Goal: Transaction & Acquisition: Purchase product/service

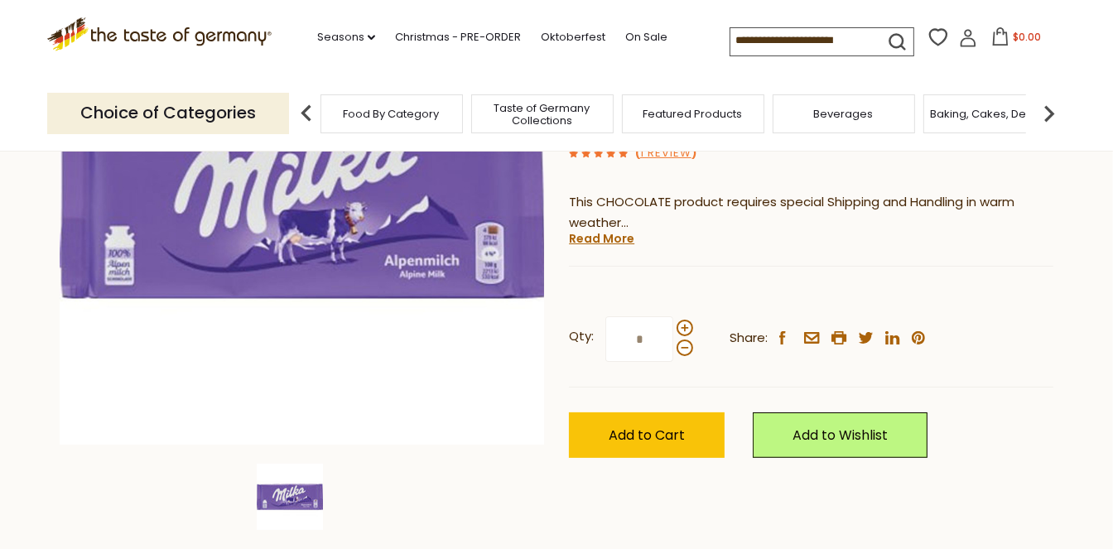
scroll to position [289, 0]
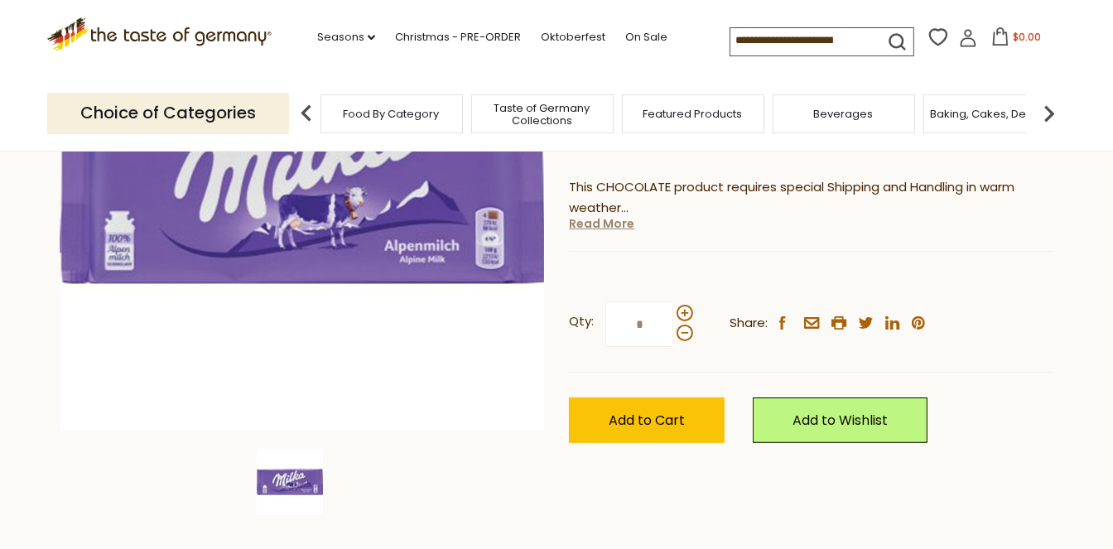
click at [581, 223] on link "Read More" at bounding box center [601, 223] width 65 height 17
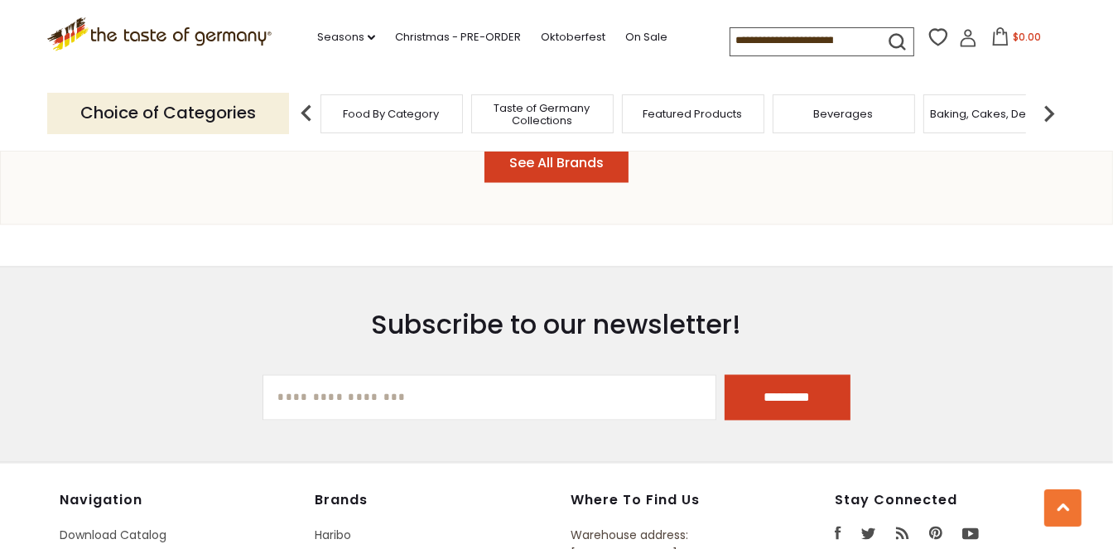
scroll to position [2930, 0]
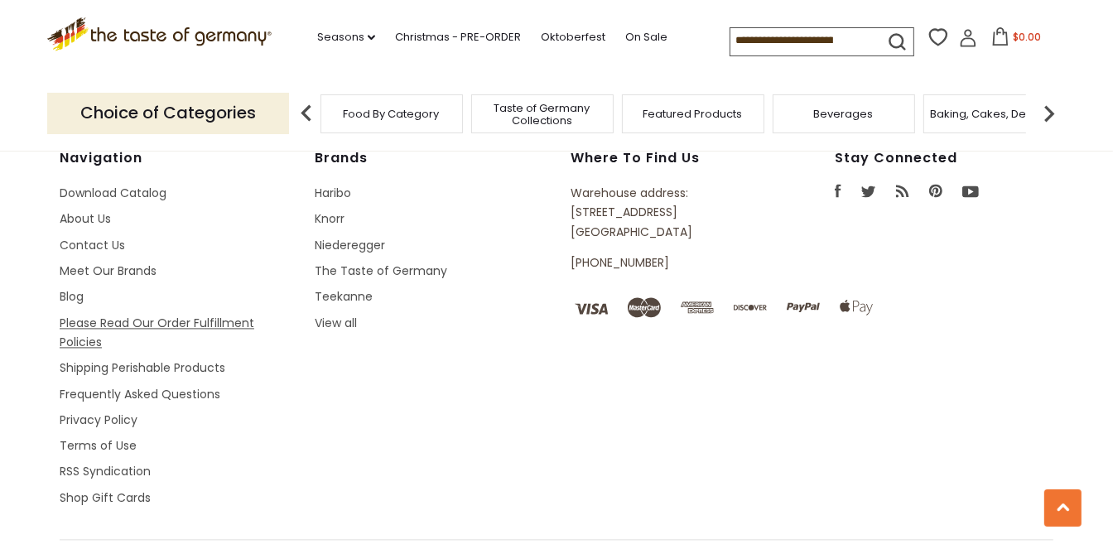
click at [179, 315] on link "Please Read Our Order Fulfillment Policies" at bounding box center [157, 333] width 195 height 36
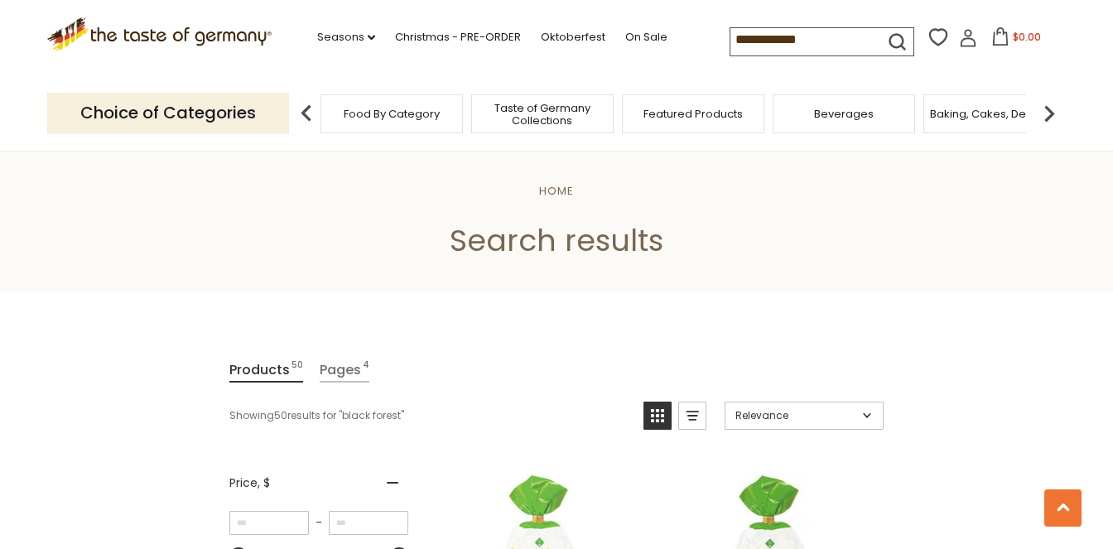
scroll to position [578, 0]
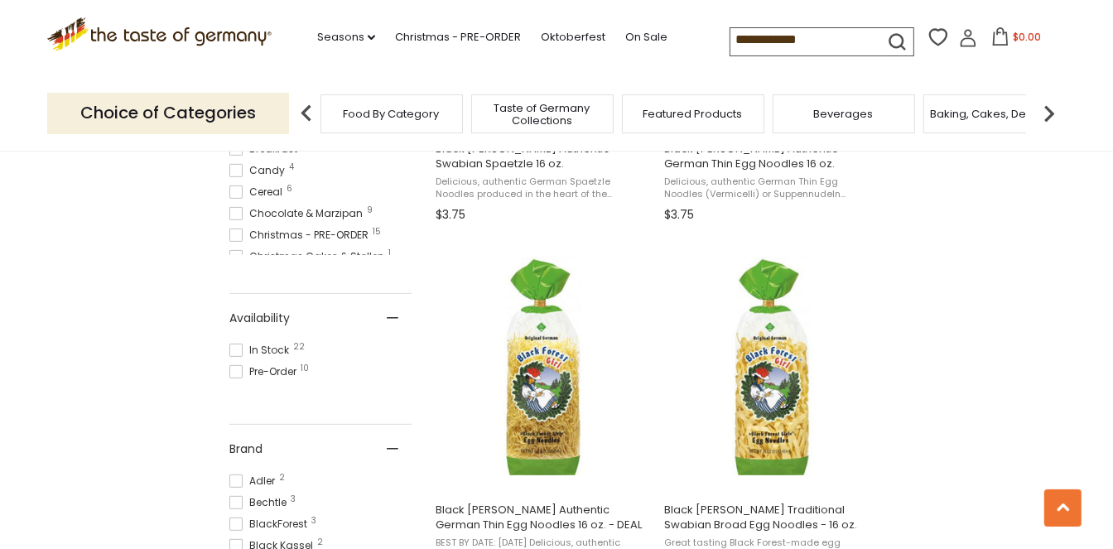
drag, startPoint x: 663, startPoint y: 46, endPoint x: 772, endPoint y: 47, distance: 108.5
click at [768, 47] on input "**********" at bounding box center [800, 39] width 140 height 23
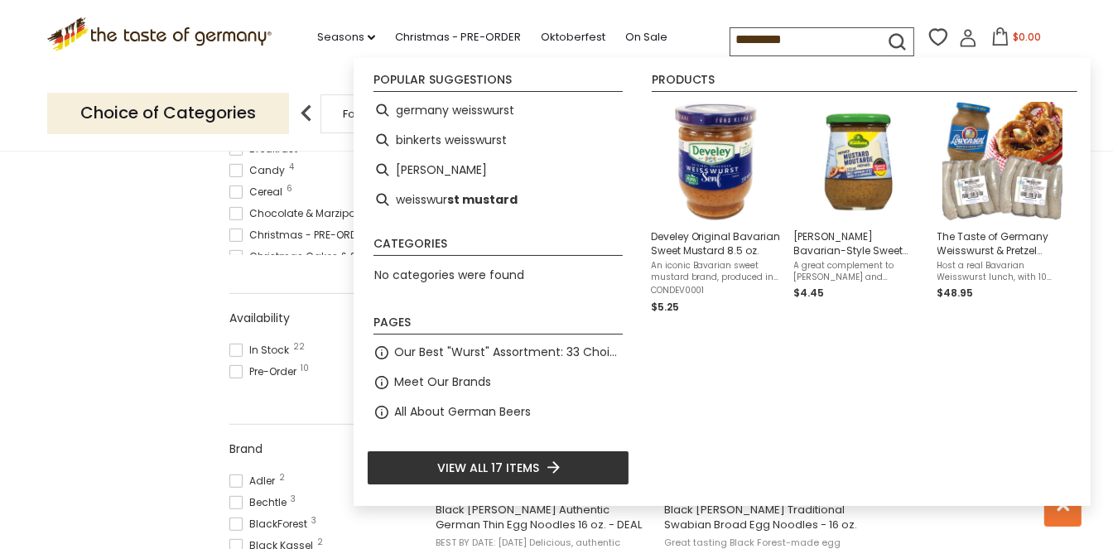
type input "**********"
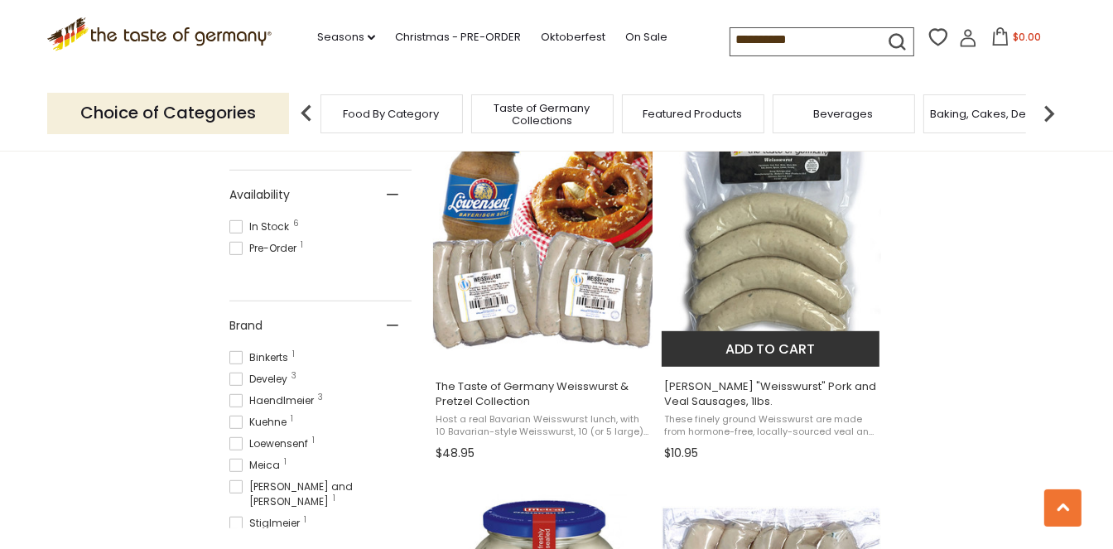
scroll to position [704, 0]
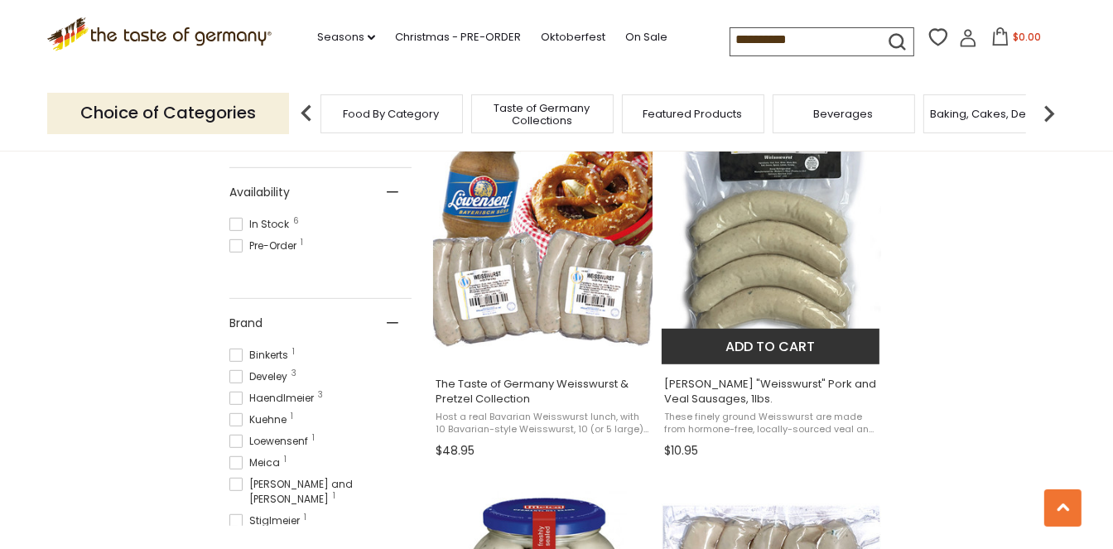
click at [780, 242] on img "Binkert's" at bounding box center [770, 240] width 219 height 219
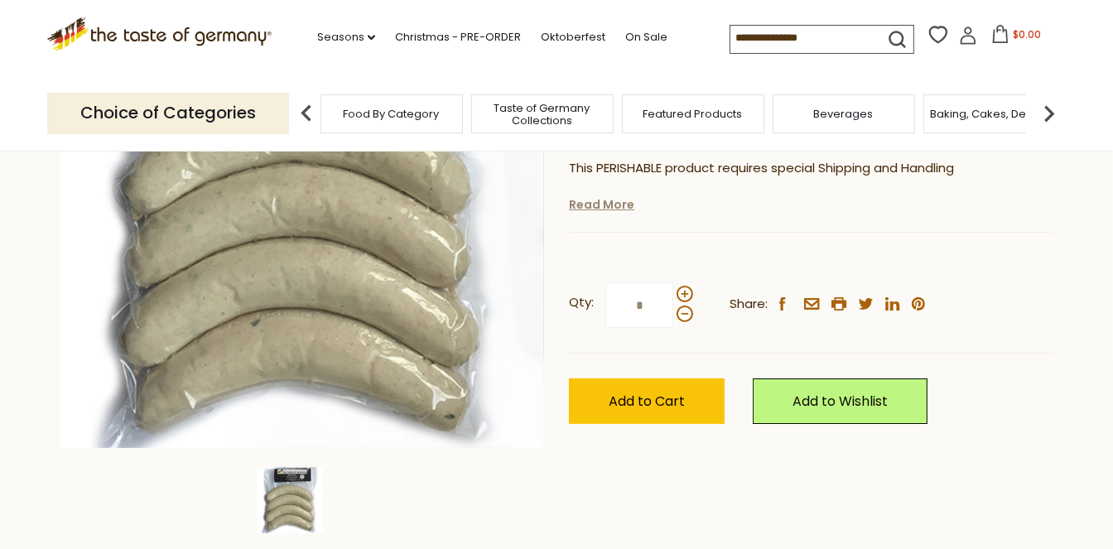
click at [589, 209] on link "Read More" at bounding box center [601, 204] width 65 height 17
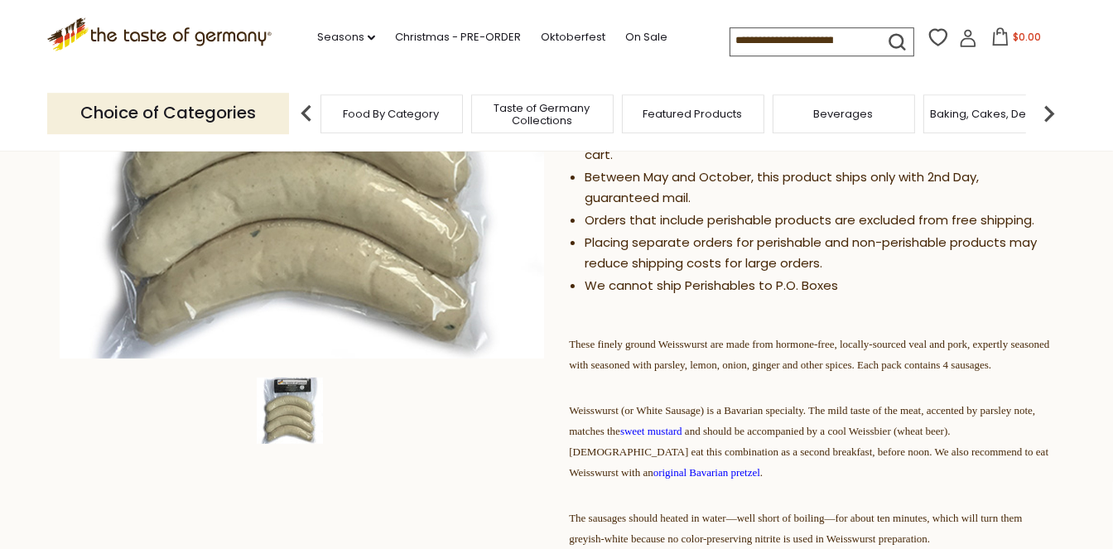
scroll to position [362, 0]
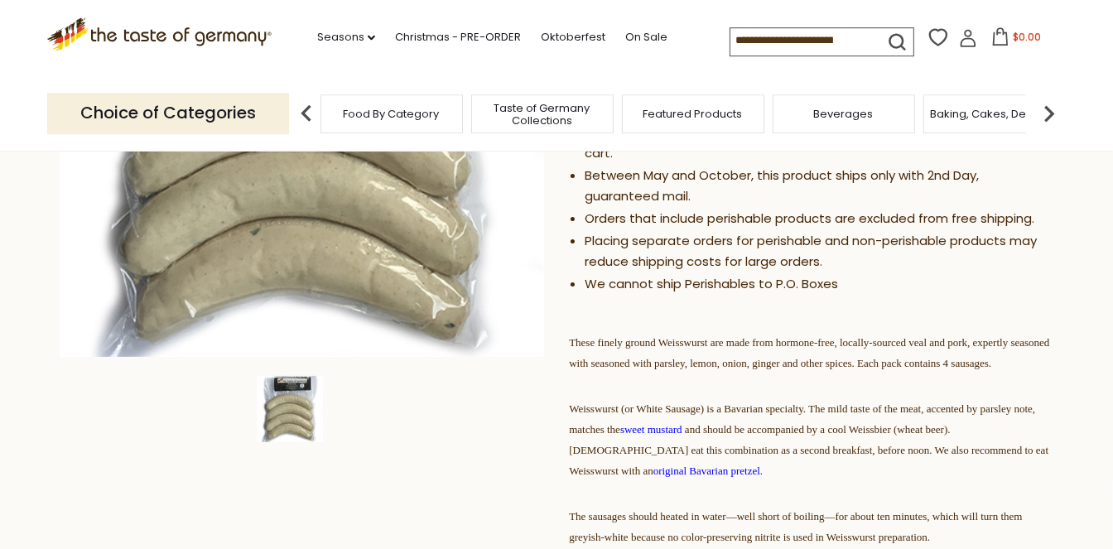
click at [737, 36] on input at bounding box center [800, 39] width 140 height 23
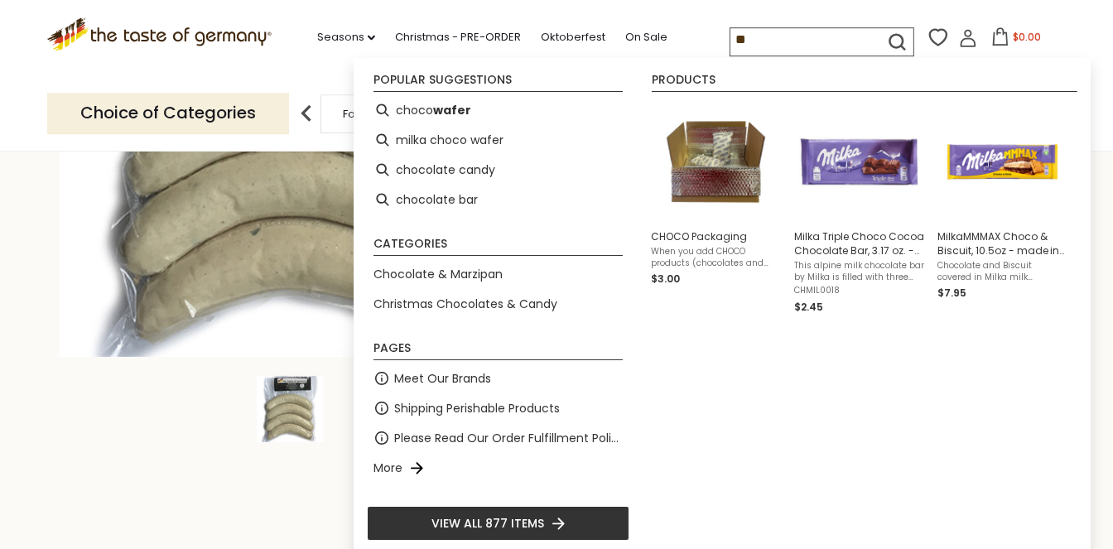
type input "*"
type input "*****"
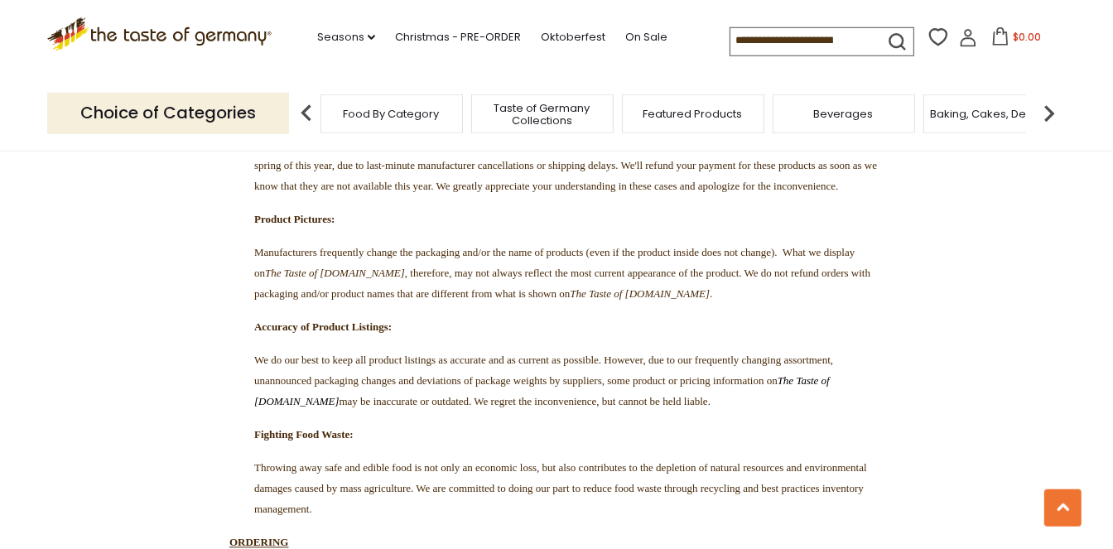
scroll to position [3193, 0]
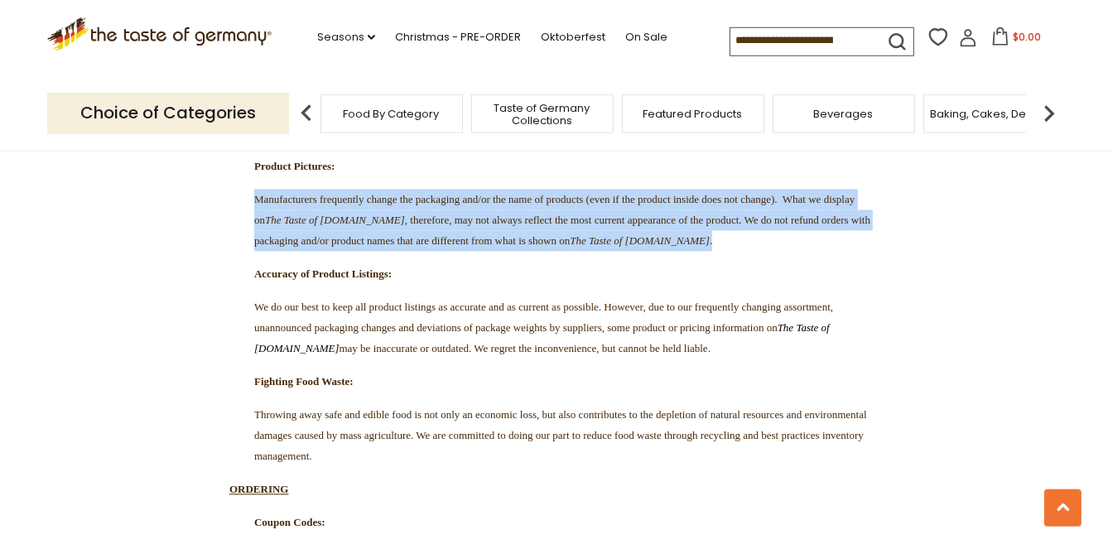
drag, startPoint x: 257, startPoint y: 373, endPoint x: 550, endPoint y: 438, distance: 300.3
click at [550, 252] on p "Manufacturers frequently change the packaging and/or the name of products (even…" at bounding box center [556, 221] width 654 height 62
copy span "Manufacturers frequently change the packaging and/or the name of products (even…"
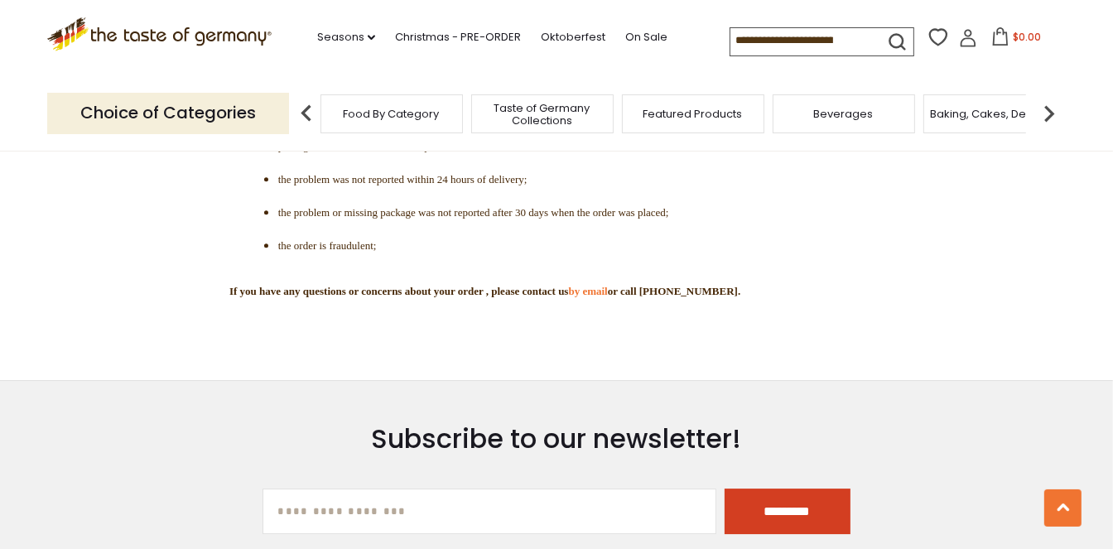
scroll to position [4555, 0]
drag, startPoint x: 280, startPoint y: 324, endPoint x: 844, endPoint y: 329, distance: 563.8
click at [844, 23] on li "products were delivered intact and as described, but don't match the personal t…" at bounding box center [564, 12] width 572 height 21
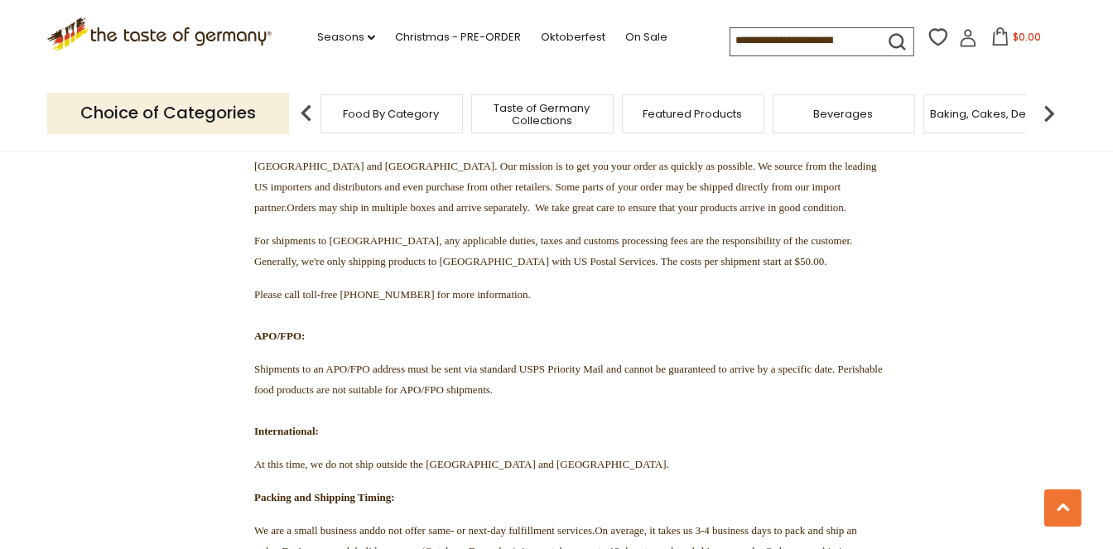
scroll to position [1288, 0]
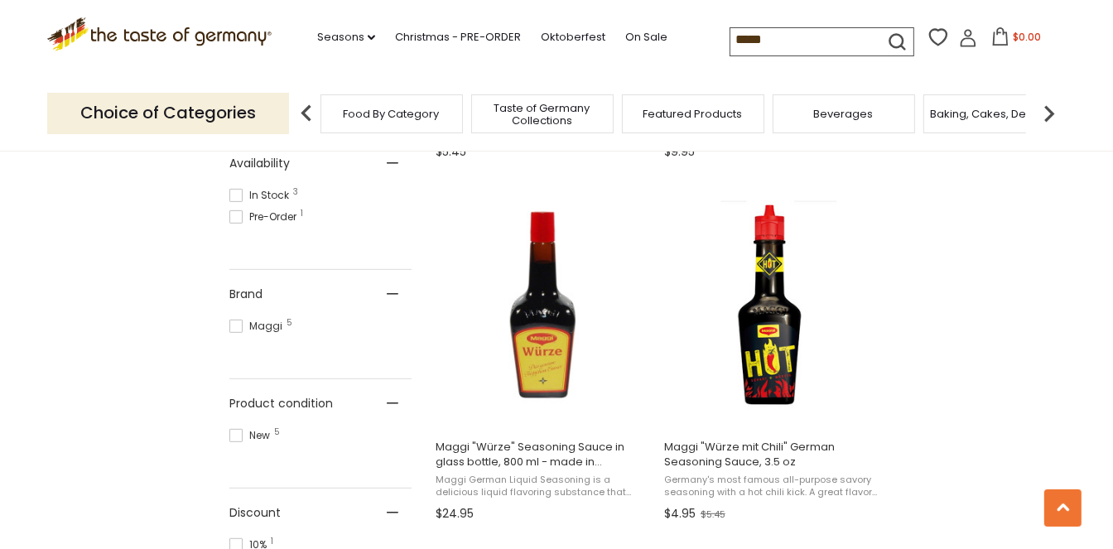
scroll to position [689, 0]
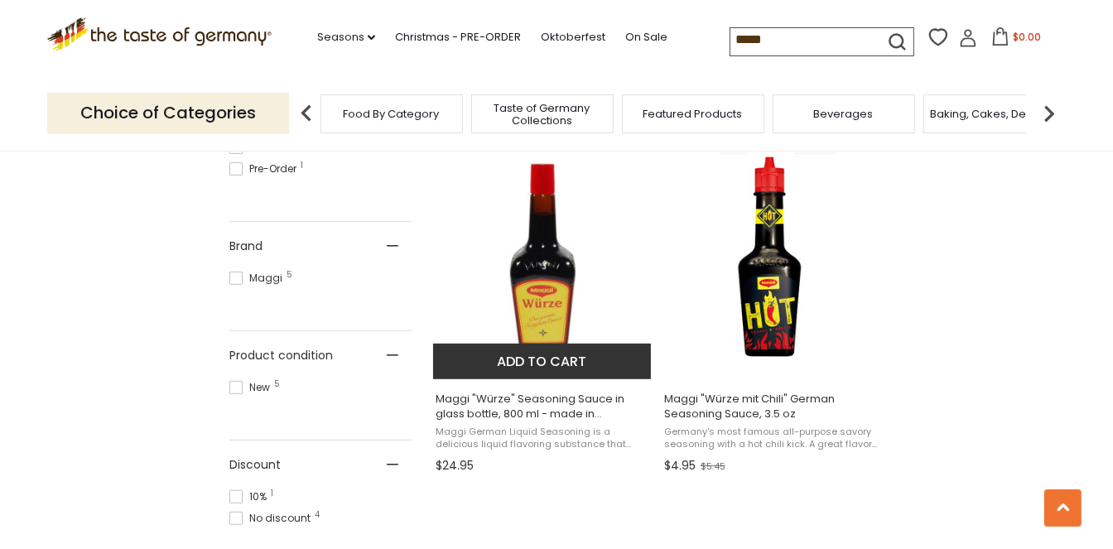
click at [554, 320] on img "Maggi" at bounding box center [542, 255] width 219 height 219
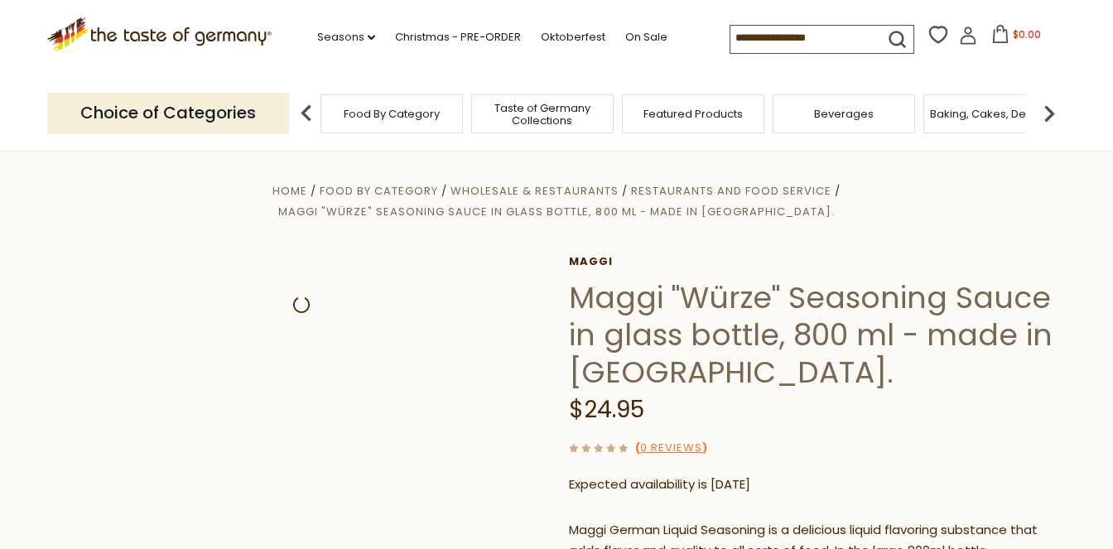
scroll to position [149, 0]
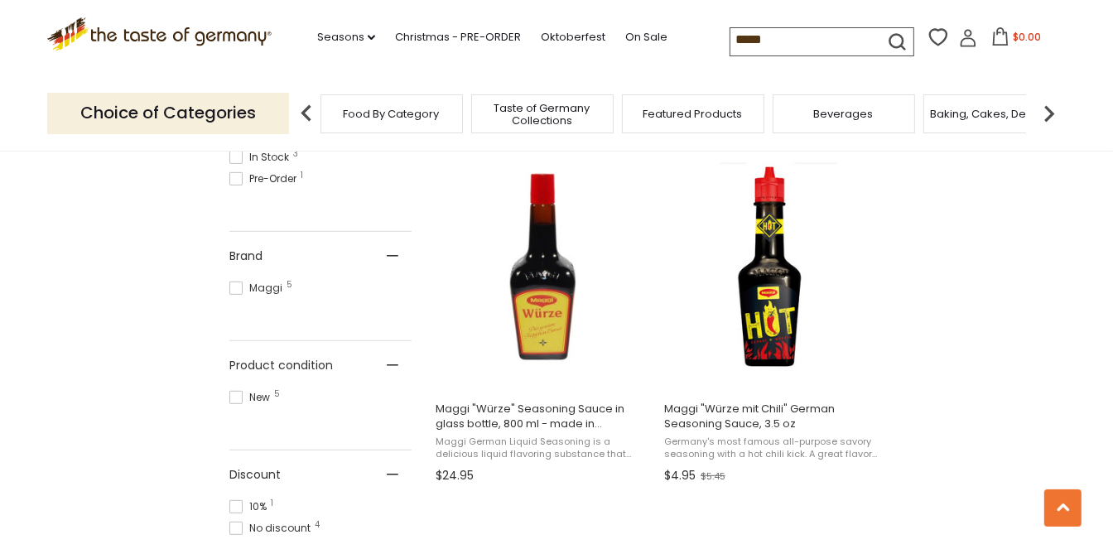
scroll to position [676, 0]
